Goal: Information Seeking & Learning: Find specific fact

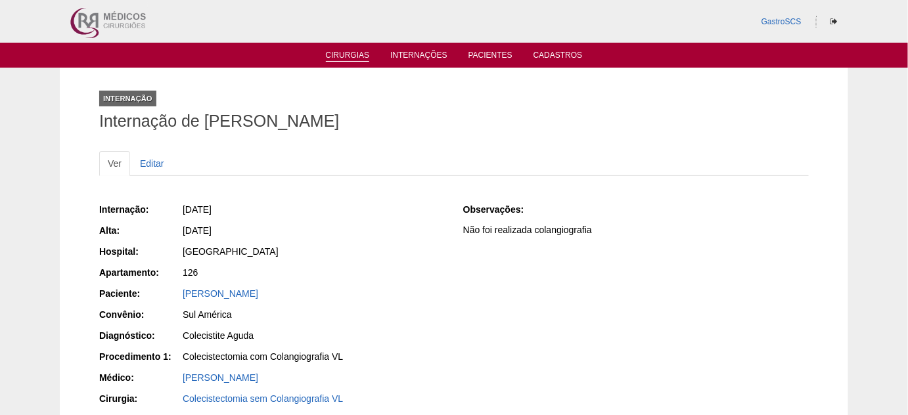
click at [347, 51] on link "Cirurgias" at bounding box center [348, 56] width 44 height 11
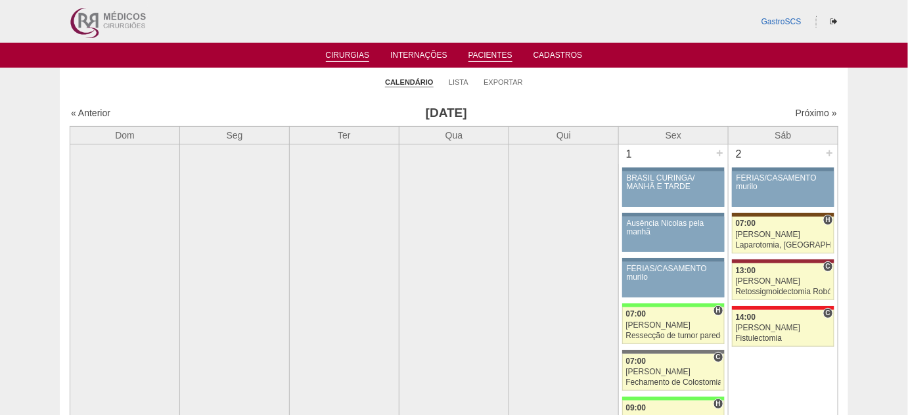
click at [483, 52] on link "Pacientes" at bounding box center [490, 56] width 44 height 11
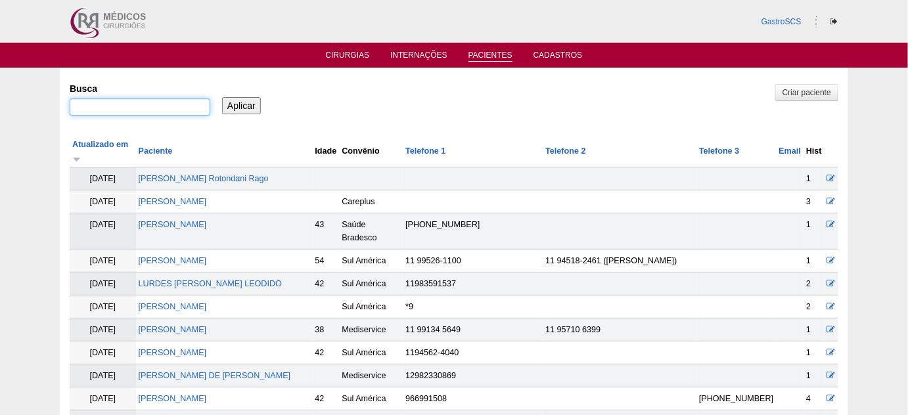
drag, startPoint x: 0, startPoint y: 0, endPoint x: 168, endPoint y: 108, distance: 199.7
click at [168, 108] on input "Busca" at bounding box center [140, 107] width 141 height 17
type input "TIBELLI"
click at [222, 97] on input "Aplicar" at bounding box center [241, 105] width 39 height 17
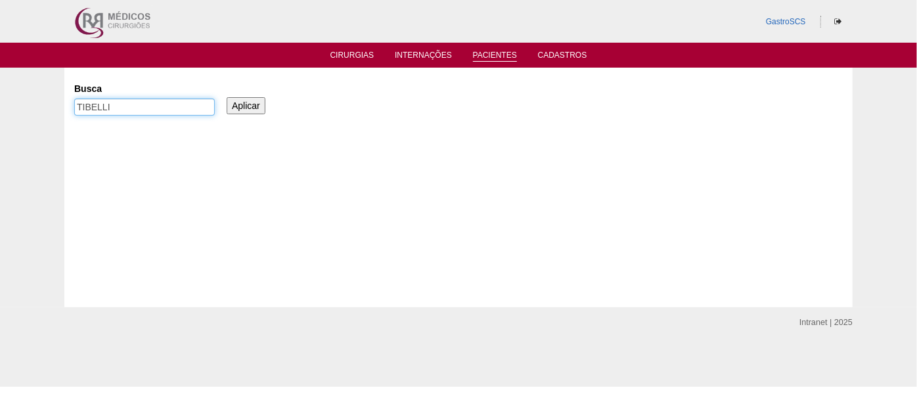
click at [169, 107] on input "TIBELLI" at bounding box center [144, 107] width 141 height 17
click at [227, 97] on input "Aplicar" at bounding box center [246, 105] width 39 height 17
drag, startPoint x: 99, startPoint y: 108, endPoint x: 110, endPoint y: 106, distance: 11.2
click at [101, 106] on input "TIBELLI" at bounding box center [144, 107] width 141 height 17
type input "TIBELI"
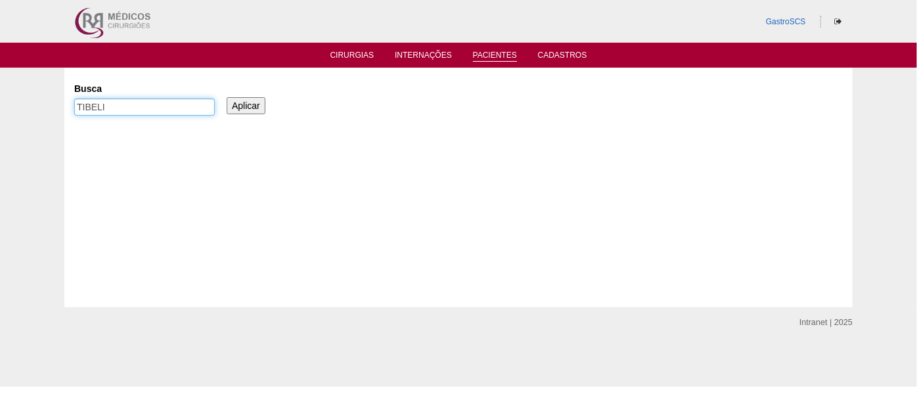
click at [227, 97] on input "Aplicar" at bounding box center [246, 105] width 39 height 17
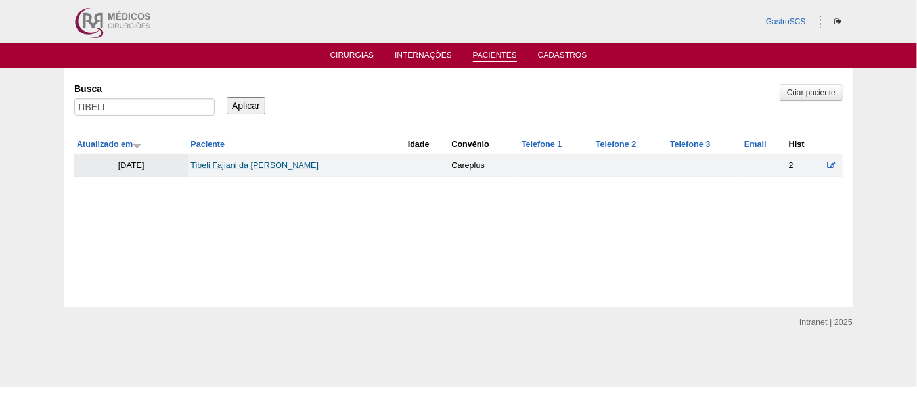
click at [263, 169] on link "Tibeli Fajiani da Luz" at bounding box center [254, 165] width 128 height 9
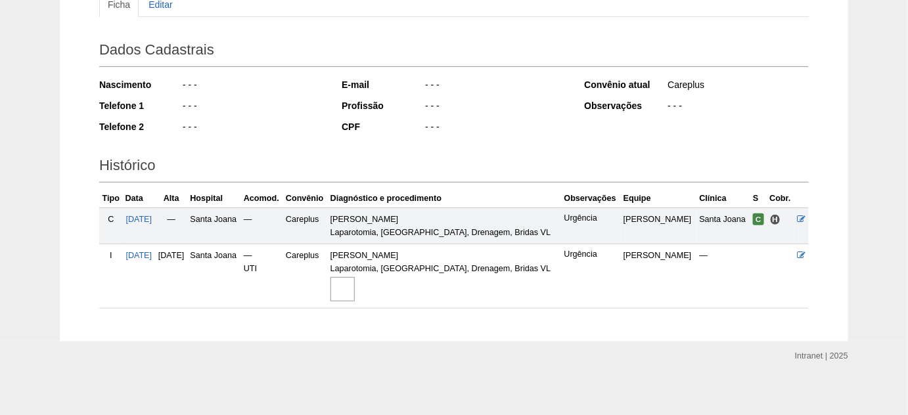
scroll to position [162, 0]
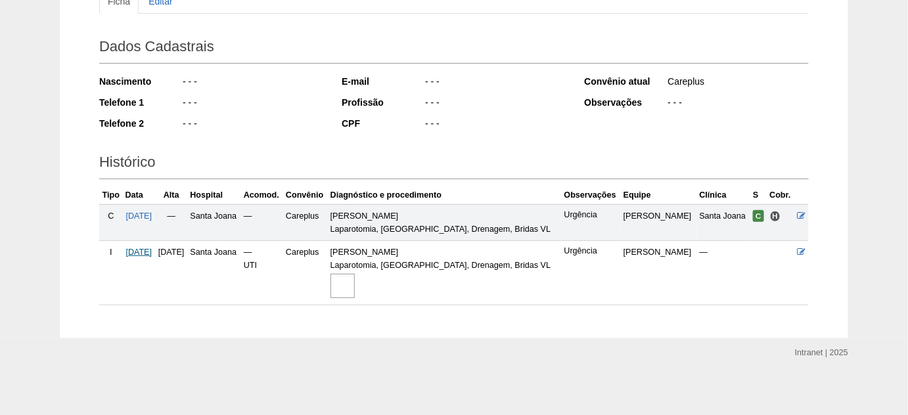
click at [152, 250] on span "[DATE]" at bounding box center [138, 252] width 26 height 9
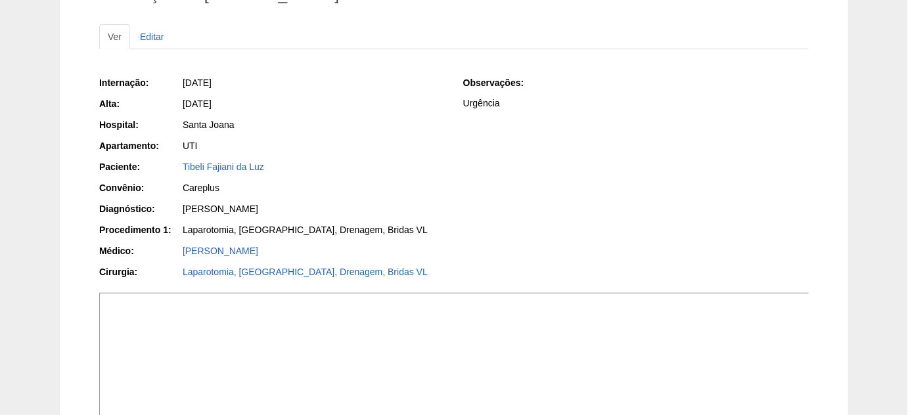
scroll to position [119, 0]
